Goal: Navigation & Orientation: Understand site structure

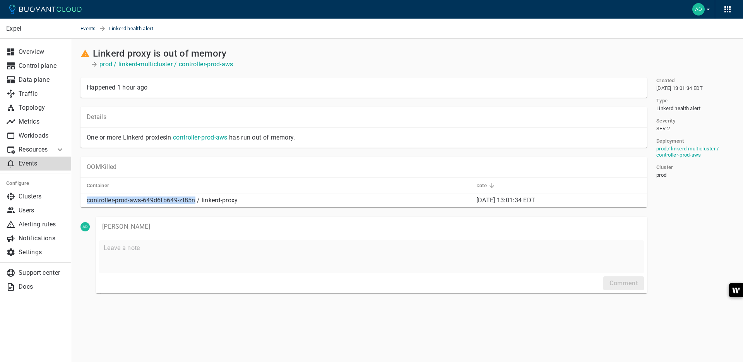
click at [57, 154] on icon at bounding box center [59, 149] width 9 height 9
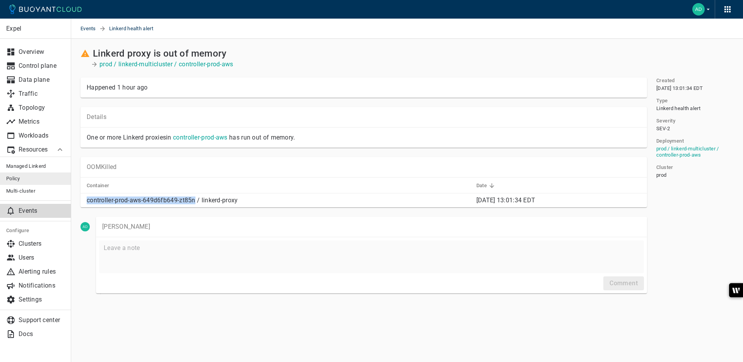
click at [35, 175] on span "Policy" at bounding box center [35, 178] width 58 height 6
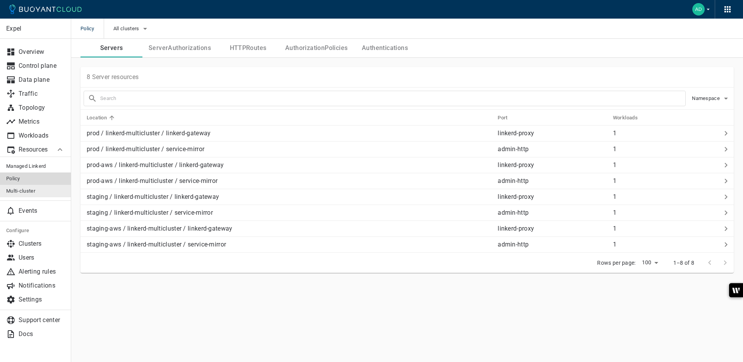
click at [46, 187] on link "Multi-cluster" at bounding box center [35, 191] width 71 height 12
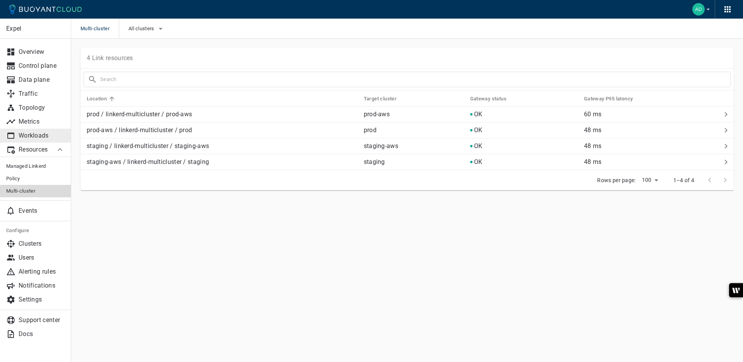
click at [43, 137] on p "Workloads" at bounding box center [42, 136] width 46 height 8
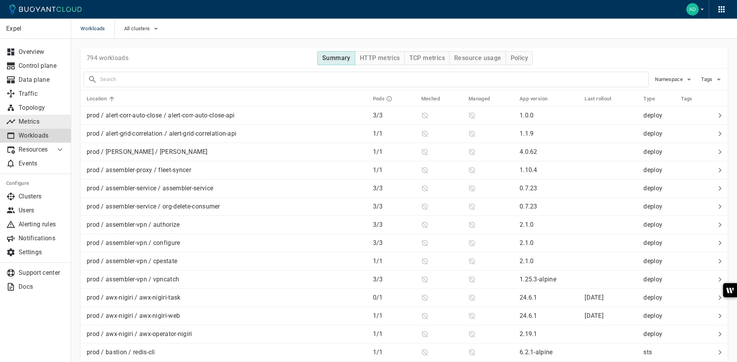
click at [46, 123] on p "Metrics" at bounding box center [42, 122] width 46 height 8
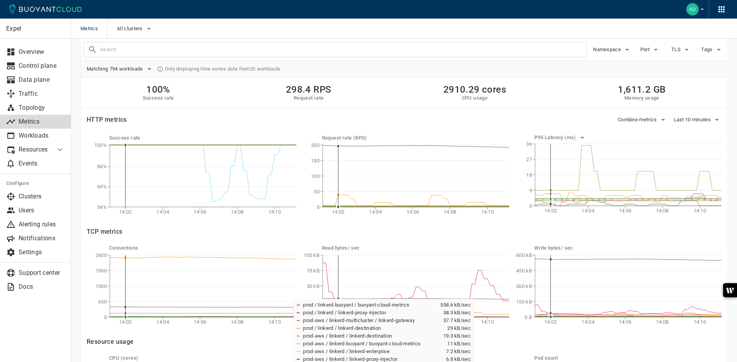
scroll to position [123, 0]
